Goal: Information Seeking & Learning: Learn about a topic

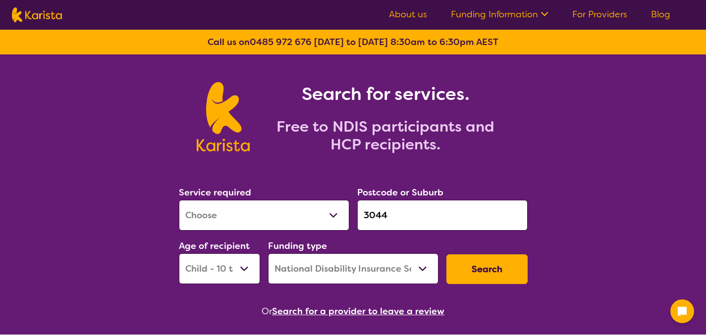
select select "[MEDICAL_DATA]"
select select "CH"
select select "NDIS"
click at [410, 15] on link "About us" at bounding box center [408, 14] width 38 height 12
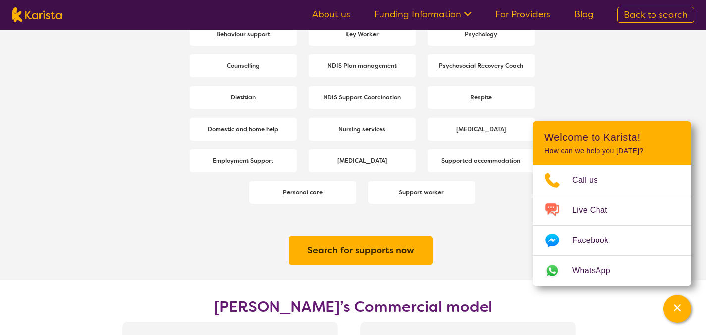
scroll to position [1451, 0]
click at [362, 99] on b "NDIS Support Coordination" at bounding box center [362, 97] width 78 height 8
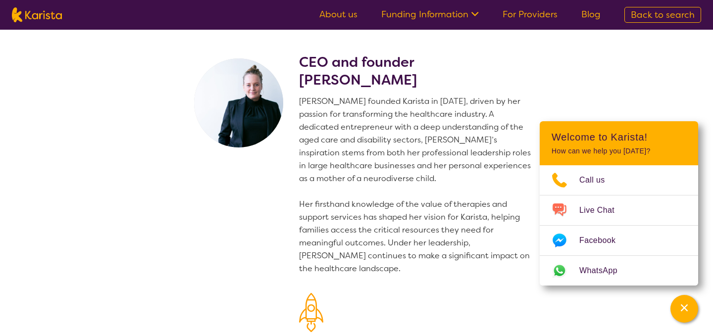
select select "NDIS Support Coordination"
select select "CH"
select select "NDIS"
select select "NDIS Support Coordination"
select select "CH"
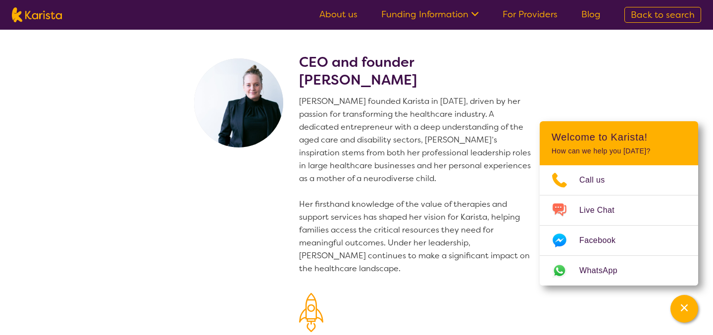
select select "NDIS"
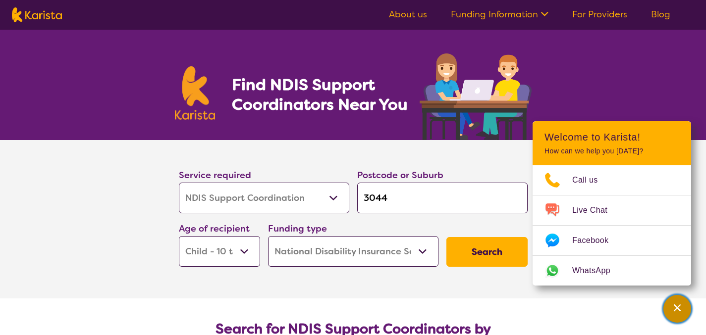
click at [677, 304] on icon "Channel Menu" at bounding box center [677, 308] width 10 height 10
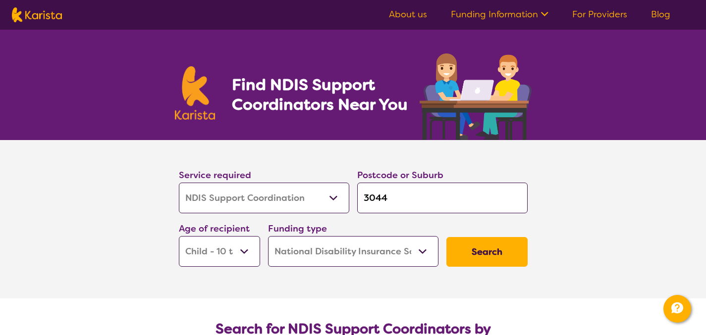
click at [30, 16] on img at bounding box center [37, 14] width 50 height 15
select select "NDIS Support Coordination"
select select "CH"
select select "NDIS"
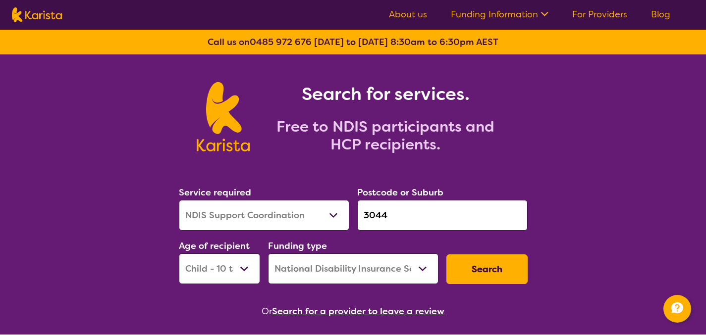
click at [658, 19] on link "Blog" at bounding box center [660, 14] width 19 height 12
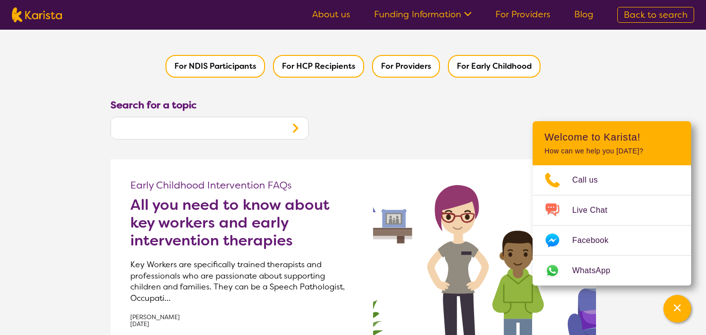
scroll to position [88, 0]
click at [683, 310] on div "Channel Menu" at bounding box center [677, 309] width 20 height 22
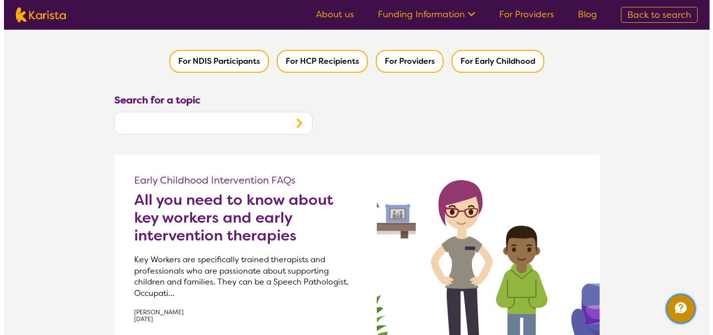
scroll to position [0, 0]
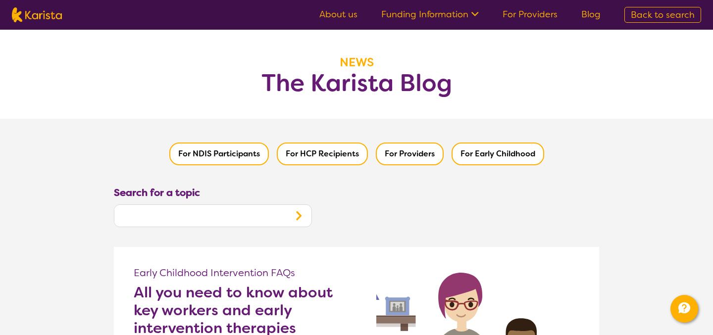
click at [585, 113] on header "NEWS The Karista Blog" at bounding box center [356, 74] width 713 height 89
click at [354, 15] on link "About us" at bounding box center [339, 14] width 38 height 12
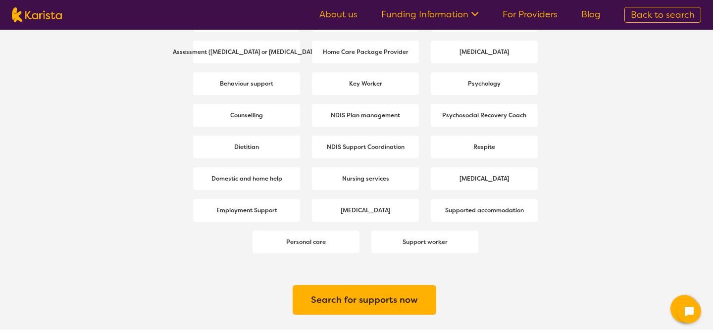
scroll to position [1398, 0]
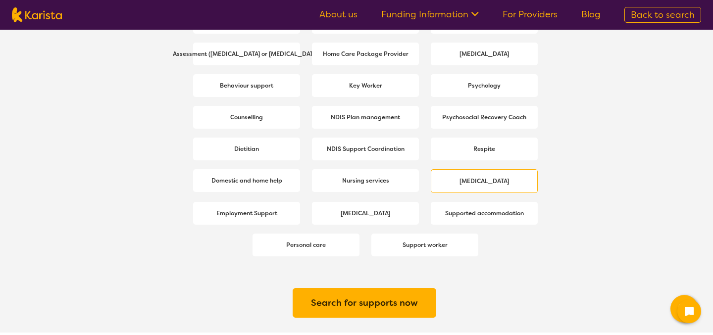
click at [470, 182] on b "[MEDICAL_DATA]" at bounding box center [485, 181] width 50 height 8
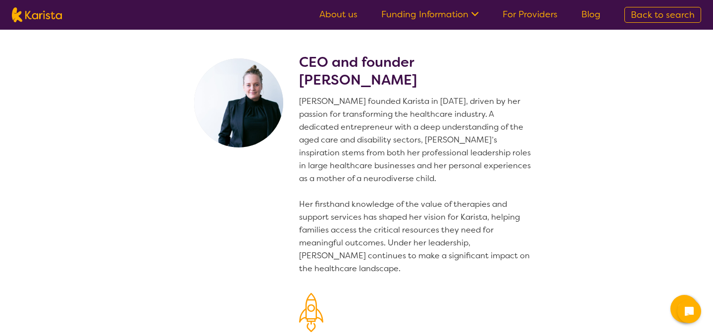
select select "[MEDICAL_DATA]"
select select "CH"
select select "NDIS"
select select "[MEDICAL_DATA]"
select select "CH"
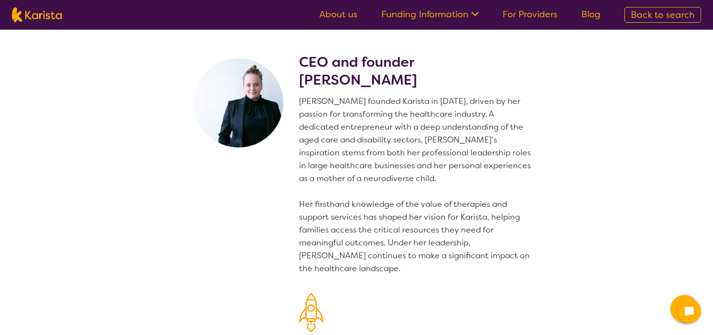
select select "NDIS"
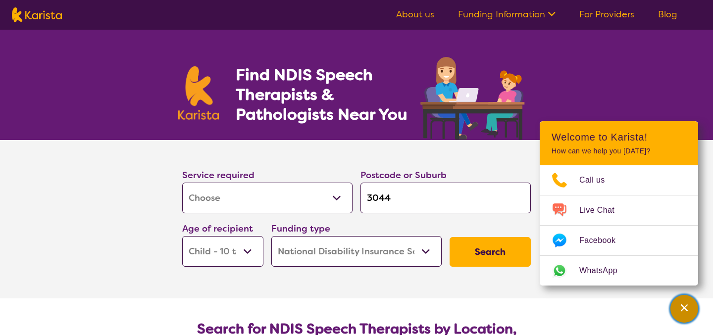
click at [679, 314] on div "Channel Menu" at bounding box center [685, 309] width 20 height 22
